Goal: Check status: Check status

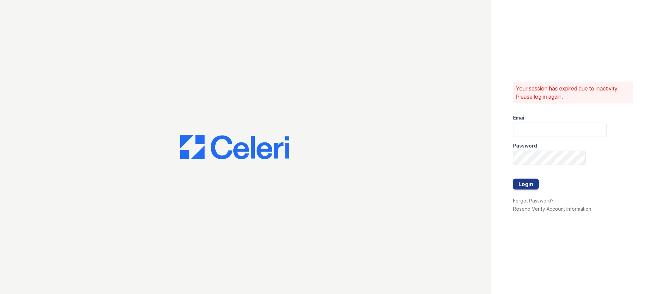
click at [544, 137] on div "Password" at bounding box center [559, 144] width 93 height 14
click at [543, 133] on input "email" at bounding box center [559, 129] width 93 height 14
type input "stewart@altavitapm.com"
click at [513, 178] on button "Login" at bounding box center [526, 183] width 26 height 11
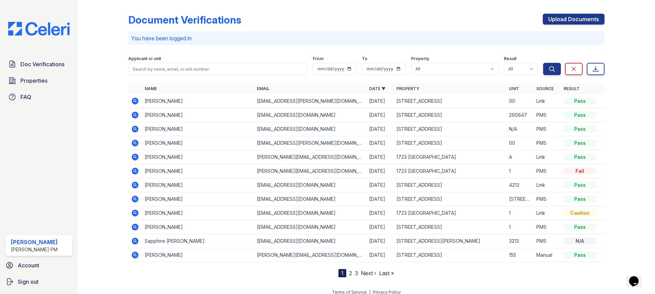
click at [134, 101] on icon at bounding box center [135, 101] width 2 height 2
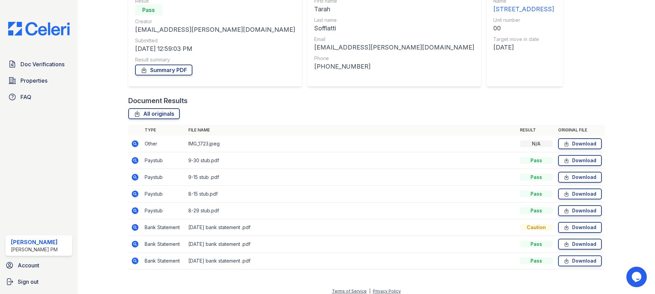
scroll to position [77, 0]
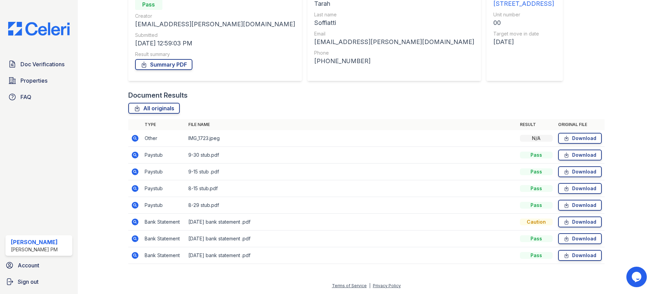
click at [133, 136] on icon at bounding box center [135, 138] width 7 height 7
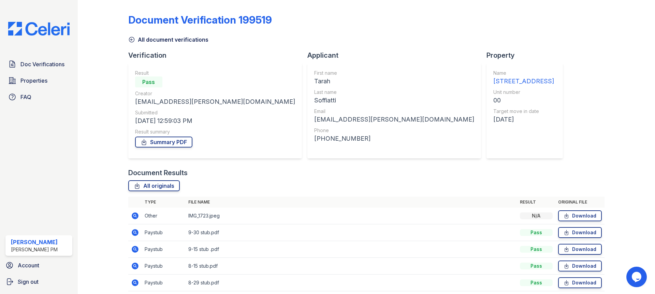
click at [146, 233] on td "Paystub" at bounding box center [164, 232] width 44 height 17
click at [134, 232] on icon at bounding box center [135, 232] width 2 height 2
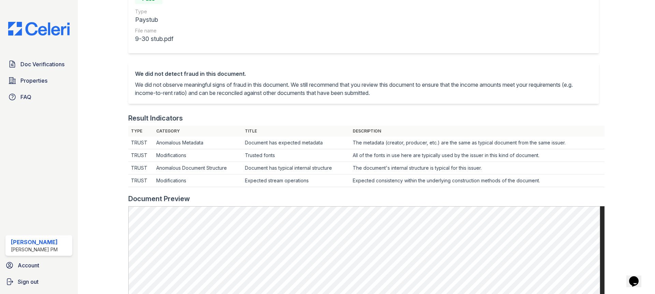
scroll to position [91, 0]
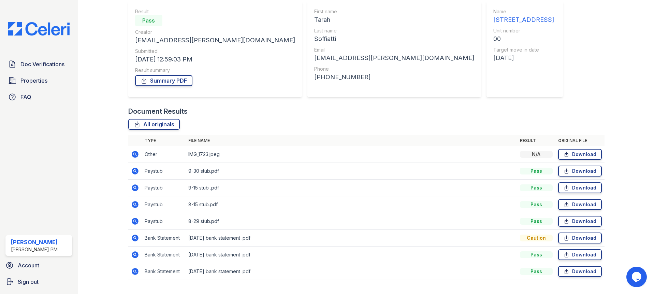
scroll to position [66, 0]
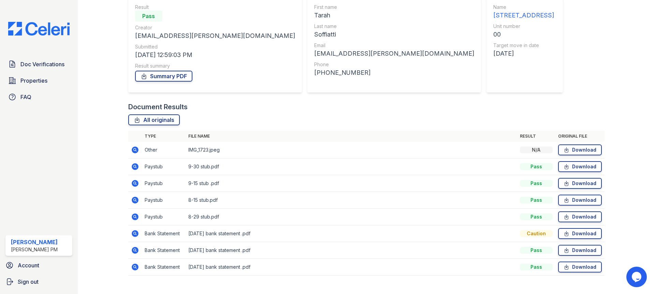
click at [147, 183] on td "Paystub" at bounding box center [164, 183] width 44 height 17
click at [136, 183] on icon at bounding box center [135, 183] width 7 height 7
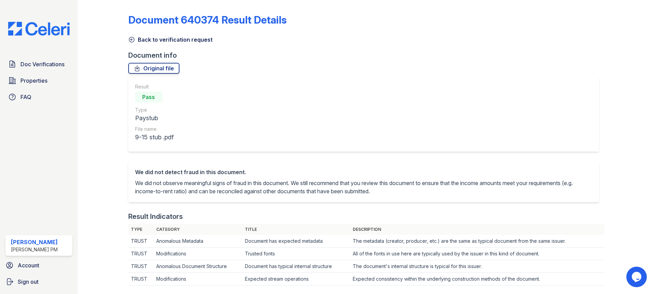
scroll to position [262, 0]
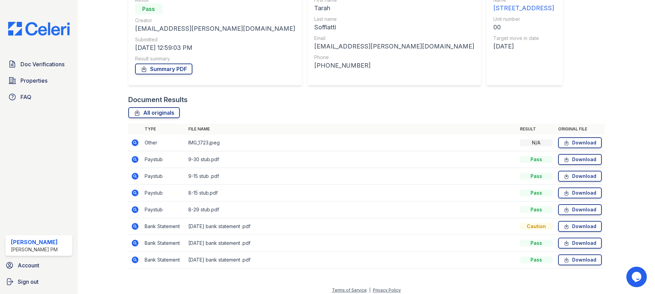
scroll to position [77, 0]
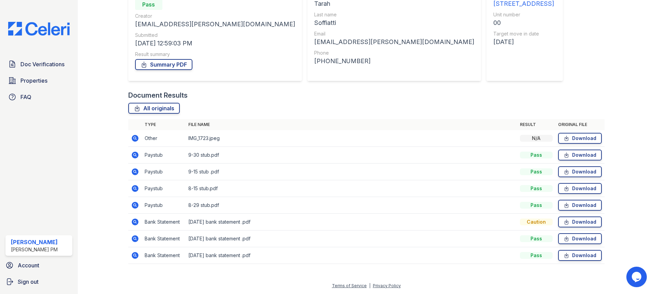
click at [133, 206] on icon at bounding box center [135, 205] width 7 height 7
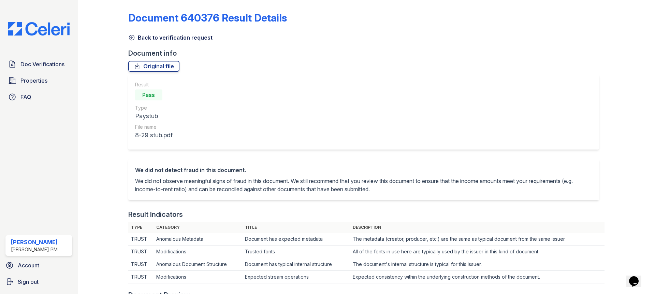
scroll to position [261, 0]
